Goal: Transaction & Acquisition: Download file/media

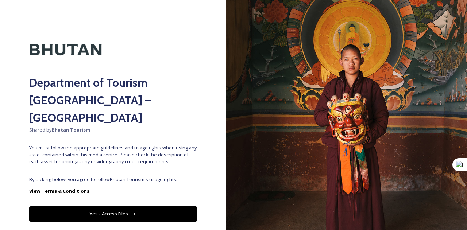
click at [148, 207] on button "Yes - Access Files" at bounding box center [113, 214] width 168 height 15
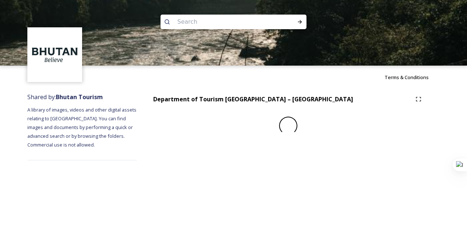
click at [123, 198] on div "Terms & Conditions Shared by: Bhutan Tourism A library of images, videos and ot…" at bounding box center [233, 115] width 467 height 230
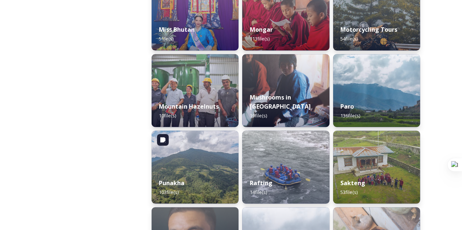
scroll to position [601, 0]
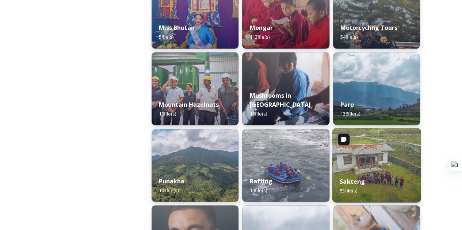
click at [356, 166] on img at bounding box center [376, 165] width 89 height 75
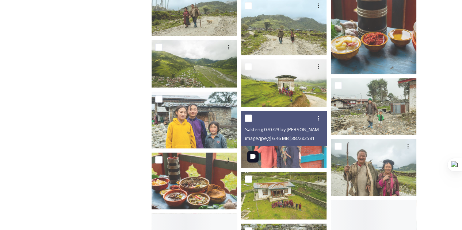
scroll to position [578, 0]
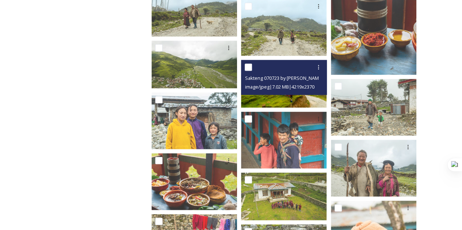
click at [283, 96] on img at bounding box center [283, 84] width 85 height 48
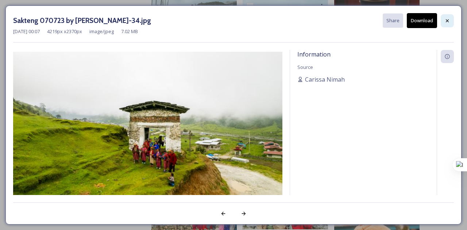
click at [447, 19] on icon at bounding box center [448, 21] width 6 height 6
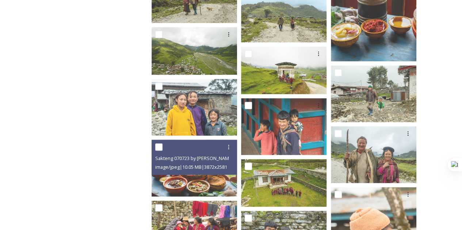
scroll to position [591, 0]
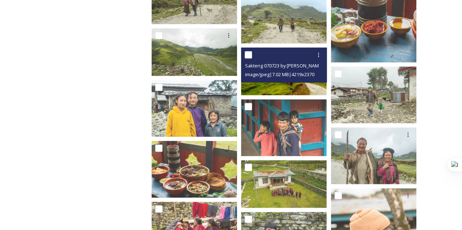
click at [267, 87] on img at bounding box center [283, 71] width 85 height 48
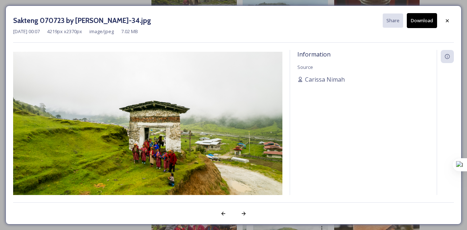
click at [426, 20] on button "Download" at bounding box center [422, 20] width 30 height 15
click at [451, 22] on div at bounding box center [447, 20] width 13 height 13
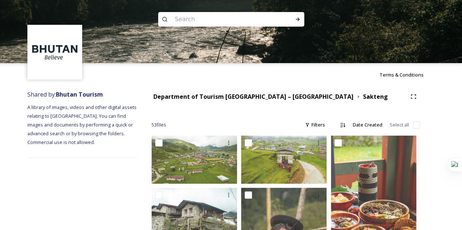
scroll to position [4, 0]
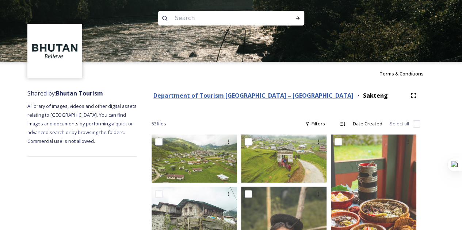
click at [223, 95] on strong "Department of Tourism [GEOGRAPHIC_DATA] – [GEOGRAPHIC_DATA]" at bounding box center [253, 96] width 200 height 8
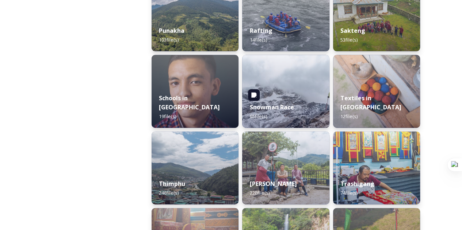
scroll to position [809, 0]
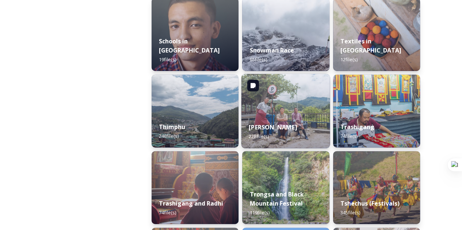
click at [308, 115] on img at bounding box center [285, 111] width 89 height 75
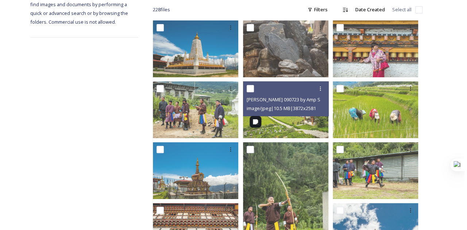
scroll to position [123, 0]
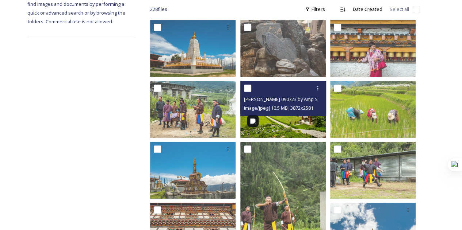
click at [283, 111] on div "[PERSON_NAME] 090723 by Amp Sripimanwat-128.jpg image/jpeg | 10.5 MB | 3872 x 2…" at bounding box center [283, 98] width 86 height 35
click at [292, 117] on img at bounding box center [282, 109] width 85 height 57
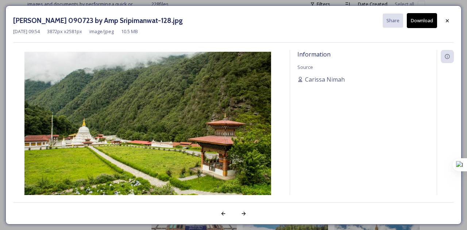
click at [434, 19] on button "Download" at bounding box center [422, 20] width 30 height 15
